Goal: Check status: Check status

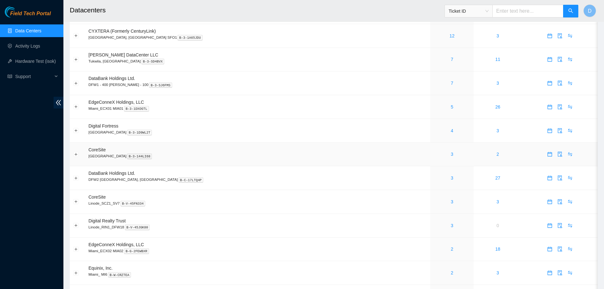
scroll to position [63, 0]
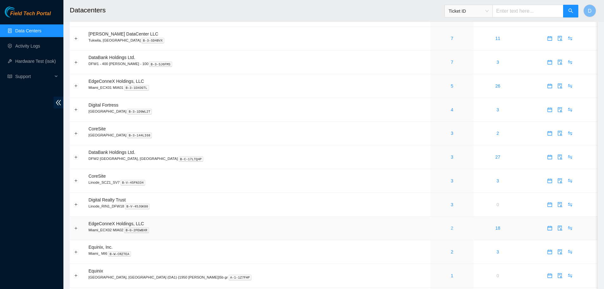
click at [451, 229] on link "2" at bounding box center [452, 227] width 3 height 5
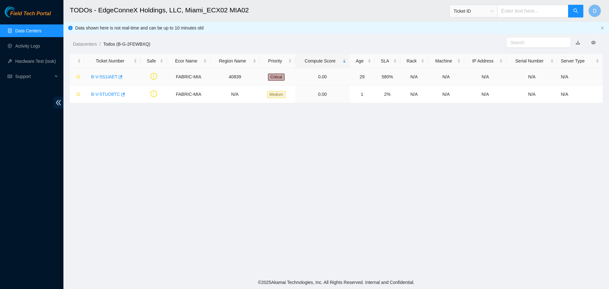
click at [103, 75] on link "B-V-5S1IAET" at bounding box center [104, 76] width 26 height 5
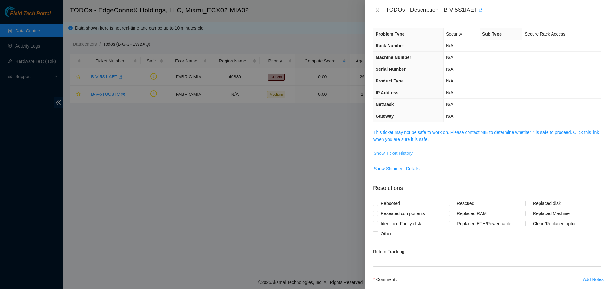
click at [406, 154] on span "Show Ticket History" at bounding box center [393, 153] width 39 height 7
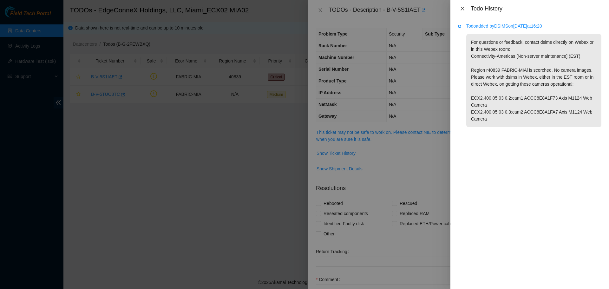
click at [461, 10] on icon "close" at bounding box center [462, 8] width 5 height 5
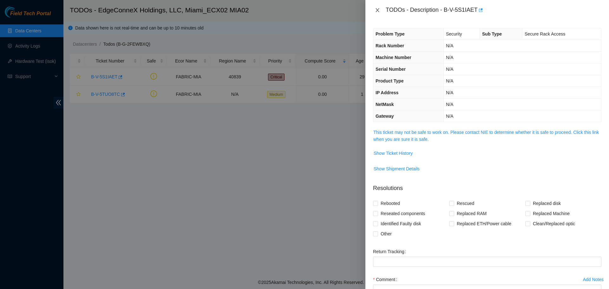
click at [377, 9] on icon "close" at bounding box center [377, 10] width 5 height 5
